Goal: Information Seeking & Learning: Learn about a topic

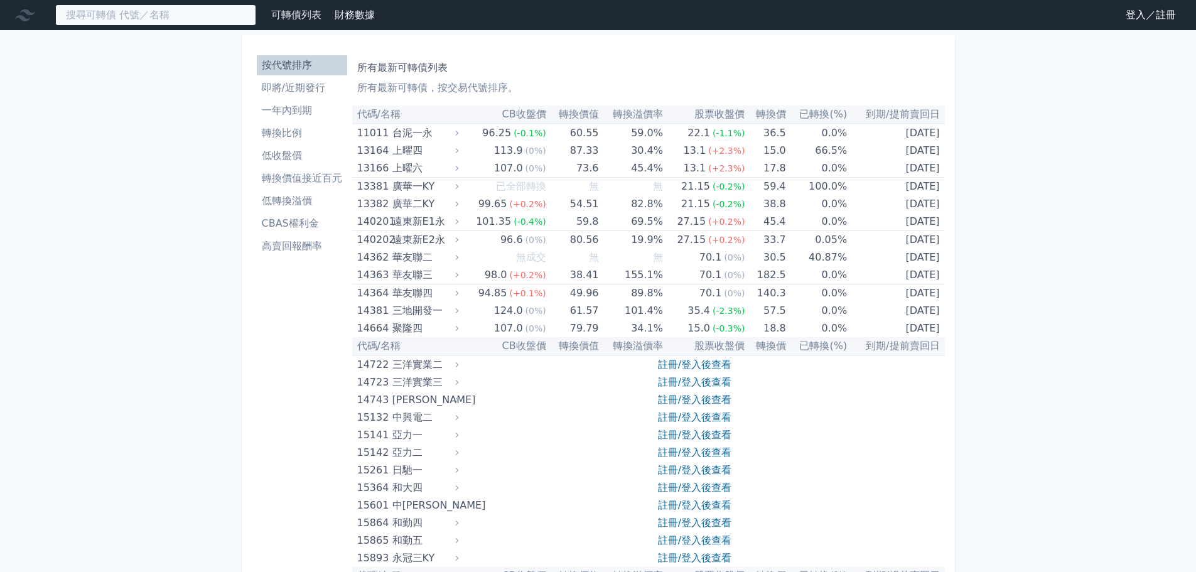
drag, startPoint x: 187, startPoint y: 19, endPoint x: 454, endPoint y: 53, distance: 269.7
click at [188, 18] on input at bounding box center [155, 14] width 201 height 21
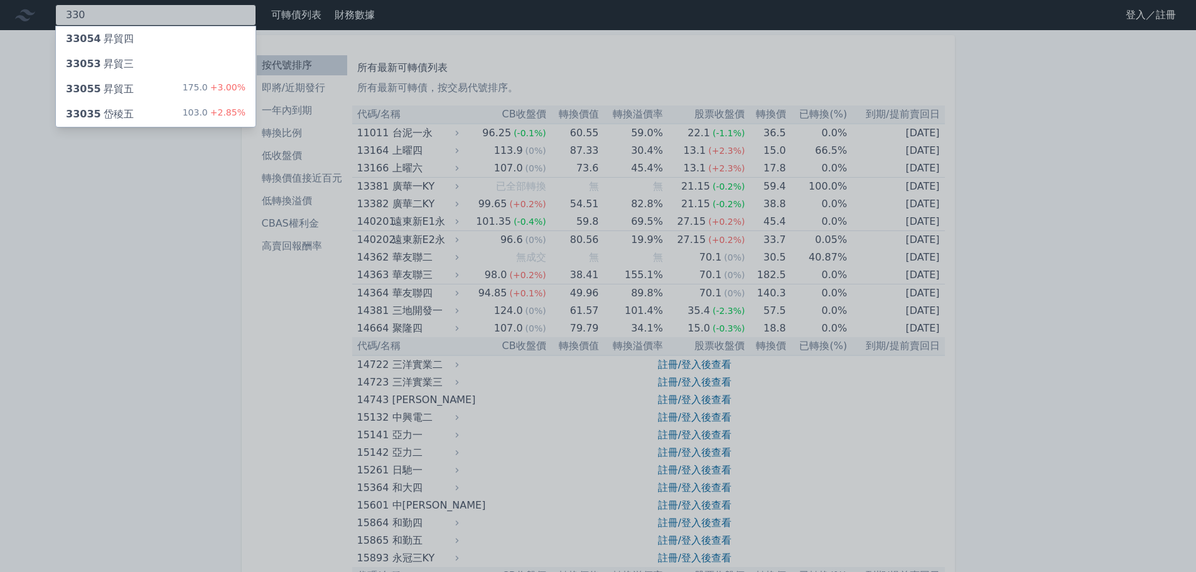
type input "330"
click at [143, 92] on div "33055 昇貿五 175.0 +3.00%" at bounding box center [156, 89] width 200 height 25
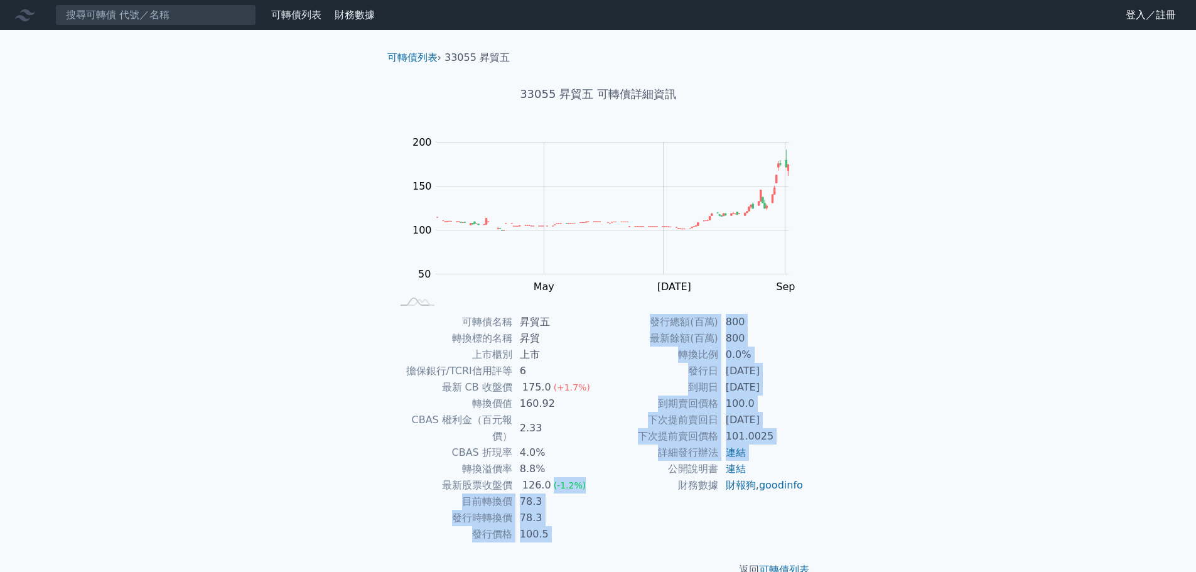
drag, startPoint x: 591, startPoint y: 465, endPoint x: 550, endPoint y: 466, distance: 40.8
click at [550, 466] on div "可轉債名稱 昇貿五 轉換標的名稱 昇貿 上市櫃別 上市 擔保銀行/TCRI信用評等 6 最新 CB 收盤價 175.0 (+1.7%) 轉換價值 160.92…" at bounding box center [598, 428] width 442 height 229
click at [550, 477] on td "126.0 (-1.2%)" at bounding box center [556, 485] width 86 height 16
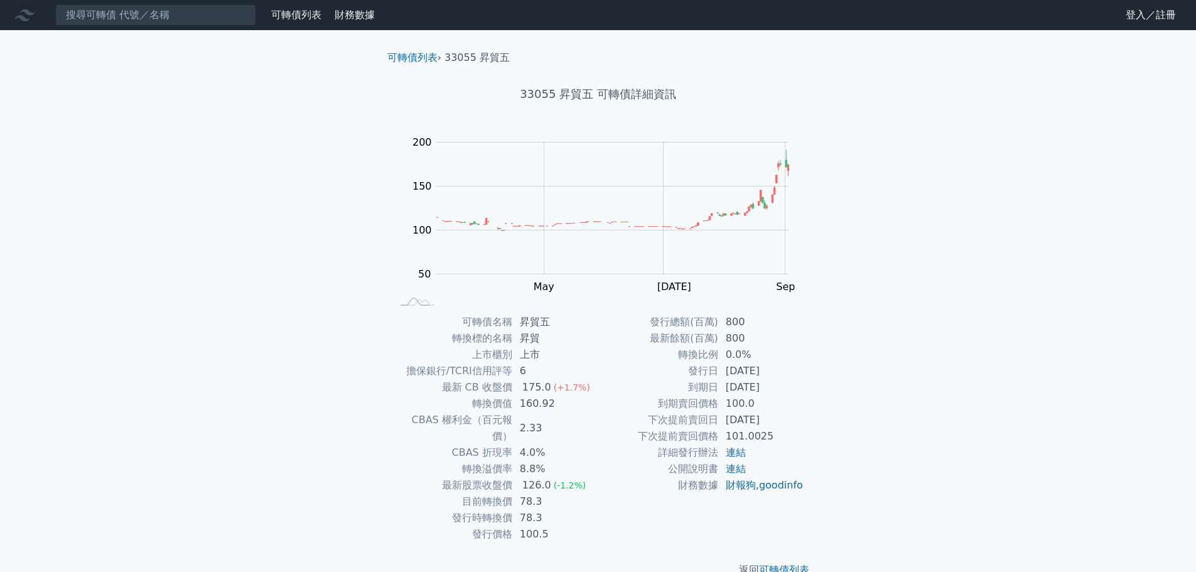
click at [519, 461] on td "8.8%" at bounding box center [556, 469] width 86 height 16
click at [492, 423] on td "CBAS 權利金（百元報價）" at bounding box center [453, 428] width 120 height 33
